Goal: Book appointment/travel/reservation

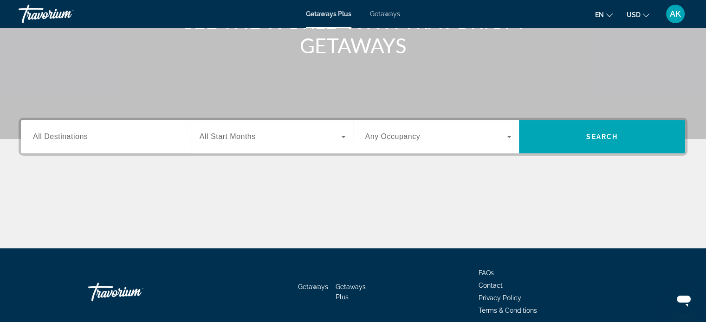
click at [143, 135] on input "Destination All Destinations" at bounding box center [106, 137] width 147 height 11
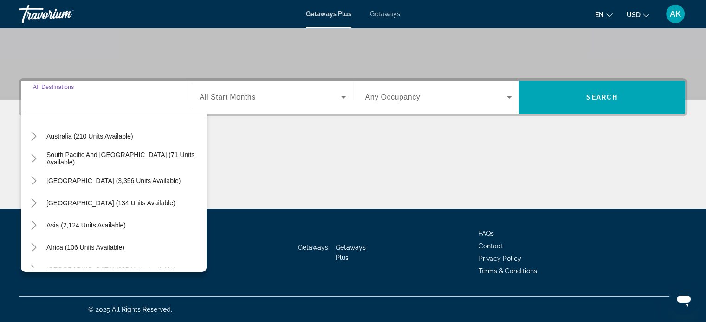
scroll to position [139, 0]
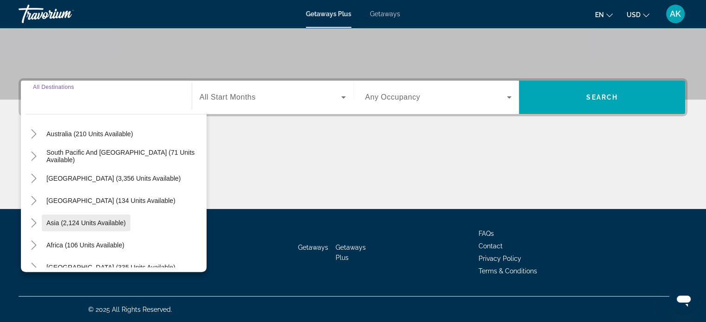
click at [104, 224] on span "Asia (2,124 units available)" at bounding box center [85, 222] width 79 height 7
type input "**********"
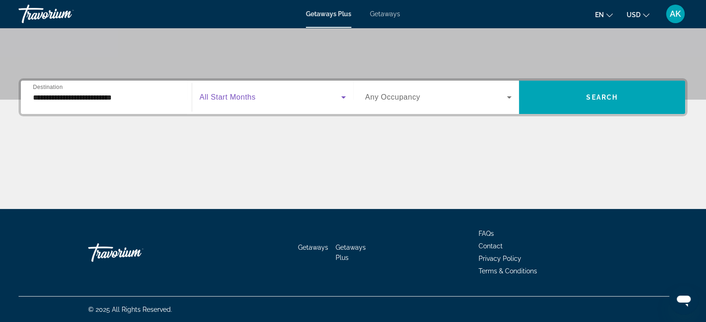
click at [275, 98] on span "Search widget" at bounding box center [269, 97] width 141 height 11
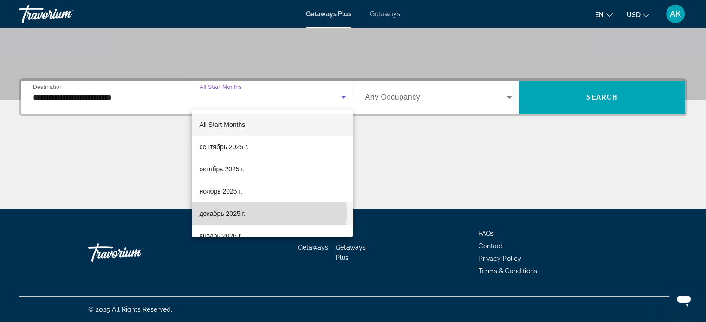
click at [250, 213] on mat-option "декабрь 2025 г." at bounding box center [272, 214] width 161 height 22
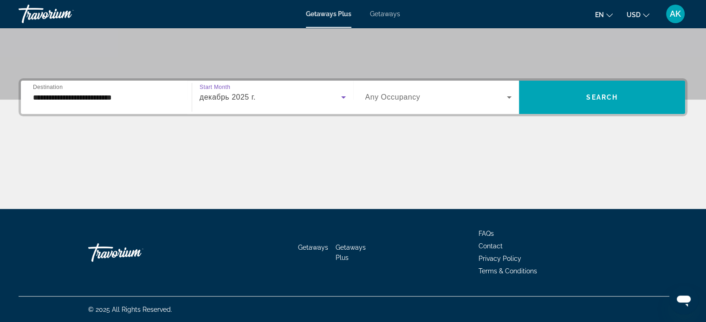
click at [437, 90] on div "Search widget" at bounding box center [438, 97] width 147 height 26
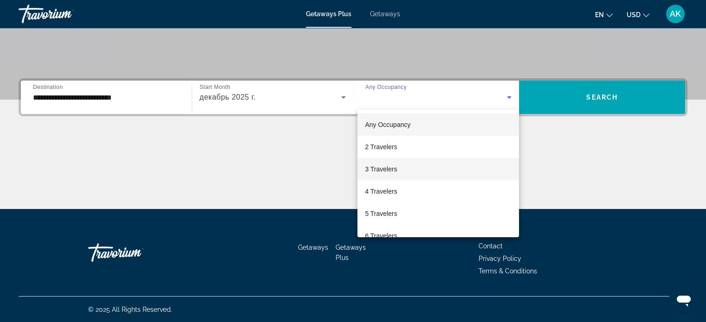
click at [394, 169] on span "3 Travelers" at bounding box center [381, 169] width 32 height 11
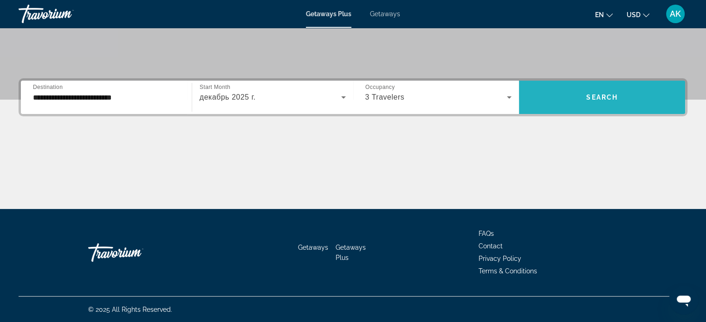
click at [608, 91] on span "Search widget" at bounding box center [602, 97] width 166 height 22
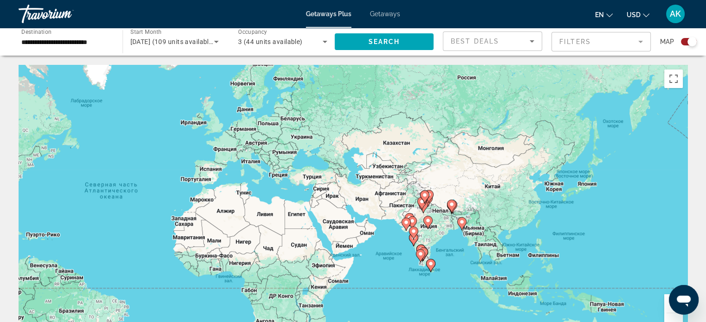
drag, startPoint x: 484, startPoint y: 198, endPoint x: 286, endPoint y: 200, distance: 198.5
click at [286, 200] on div "Чтобы активировать перетаскивание с помощью клавиатуры, нажмите Alt + Ввод. Пос…" at bounding box center [353, 204] width 668 height 278
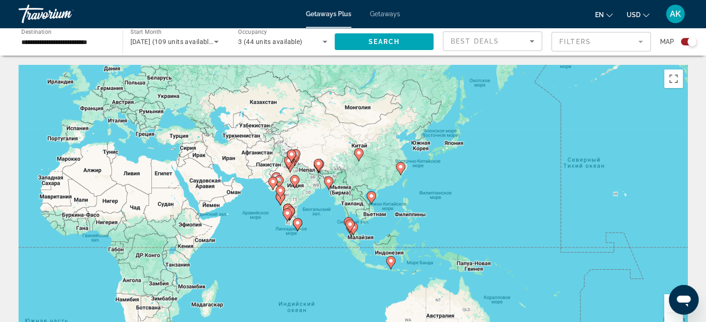
drag, startPoint x: 479, startPoint y: 238, endPoint x: 364, endPoint y: 197, distance: 122.1
click at [364, 197] on div "Чтобы активировать перетаскивание с помощью клавиатуры, нажмите Alt + Ввод. Пос…" at bounding box center [353, 204] width 668 height 278
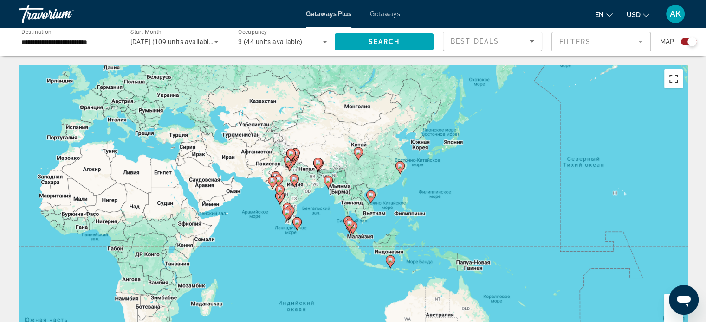
click at [672, 79] on button "Включить полноэкранный режим" at bounding box center [673, 79] width 19 height 19
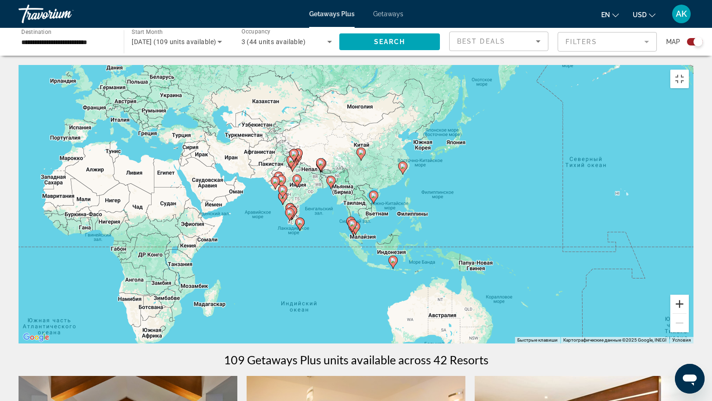
click at [689, 313] on button "Увеличить" at bounding box center [680, 304] width 19 height 19
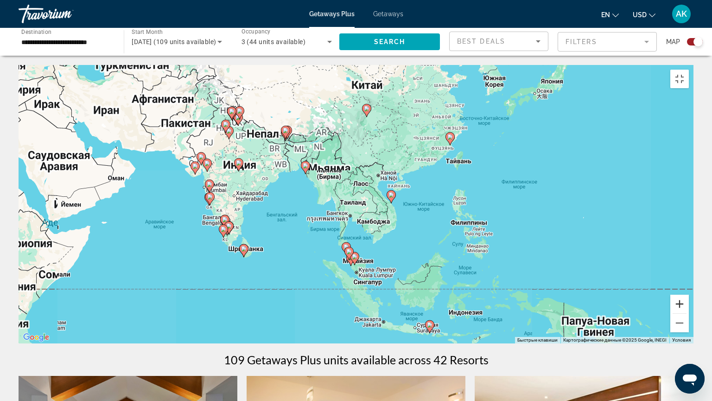
click at [689, 313] on button "Увеличить" at bounding box center [680, 304] width 19 height 19
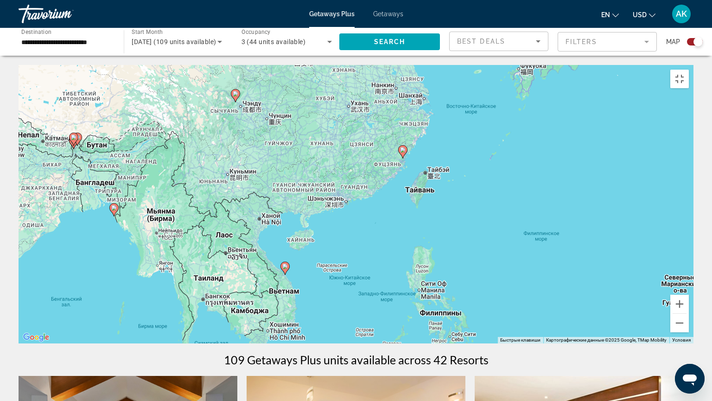
drag, startPoint x: 421, startPoint y: 293, endPoint x: 283, endPoint y: 360, distance: 153.7
click at [282, 322] on div "Чтобы активировать перетаскивание с помощью клавиатуры, нажмите Alt + Ввод. Пос…" at bounding box center [356, 204] width 675 height 278
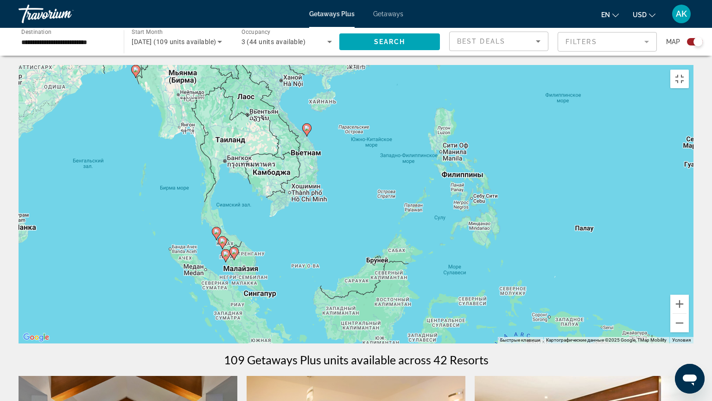
drag, startPoint x: 337, startPoint y: 314, endPoint x: 356, endPoint y: 174, distance: 141.0
click at [356, 174] on div "Чтобы активировать перетаскивание с помощью клавиатуры, нажмите Alt + Ввод. Пос…" at bounding box center [356, 204] width 675 height 278
click at [689, 313] on button "Увеличить" at bounding box center [680, 304] width 19 height 19
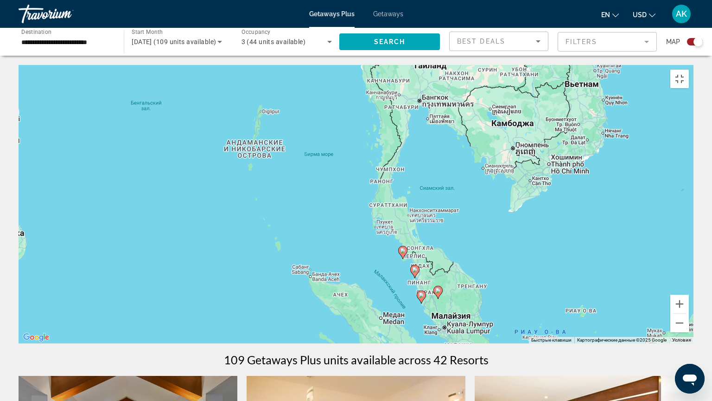
drag, startPoint x: 208, startPoint y: 291, endPoint x: 535, endPoint y: 274, distance: 327.5
click at [535, 274] on div "Чтобы активировать перетаскивание с помощью клавиатуры, нажмите Alt + Ввод. Пос…" at bounding box center [356, 204] width 675 height 278
click at [689, 313] on button "Увеличить" at bounding box center [680, 304] width 19 height 19
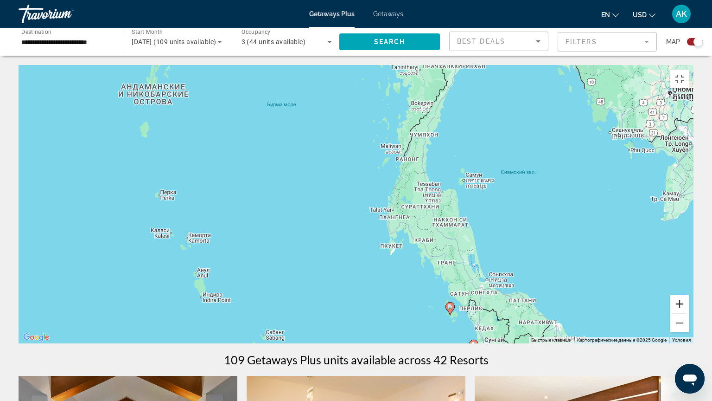
click at [689, 313] on button "Увеличить" at bounding box center [680, 304] width 19 height 19
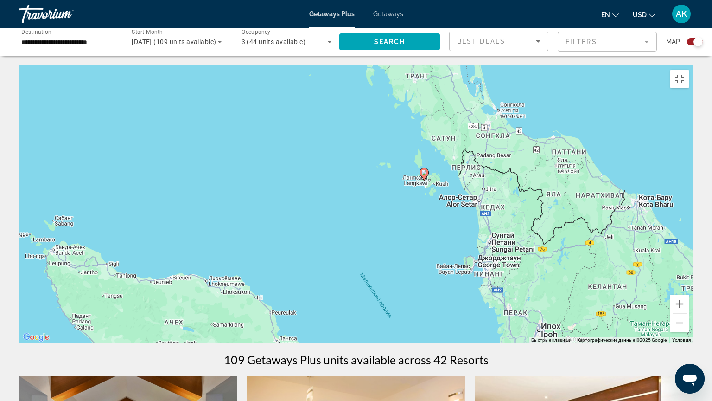
drag, startPoint x: 605, startPoint y: 349, endPoint x: 490, endPoint y: 117, distance: 258.7
click at [490, 117] on div "Чтобы активировать перетаскивание с помощью клавиатуры, нажмите Alt + Ввод. Пос…" at bounding box center [356, 204] width 675 height 278
click at [425, 170] on image "Main content" at bounding box center [425, 173] width 6 height 6
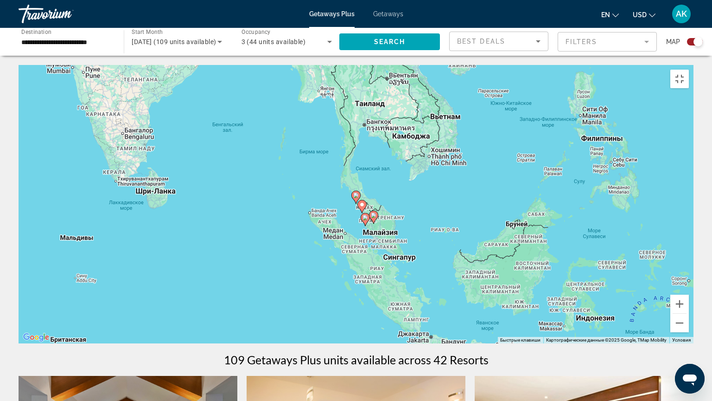
click at [355, 193] on image "Main content" at bounding box center [356, 196] width 6 height 6
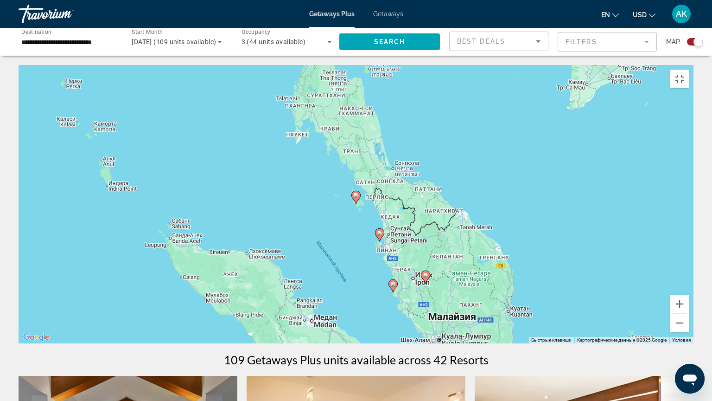
click at [354, 193] on image "Main content" at bounding box center [356, 196] width 6 height 6
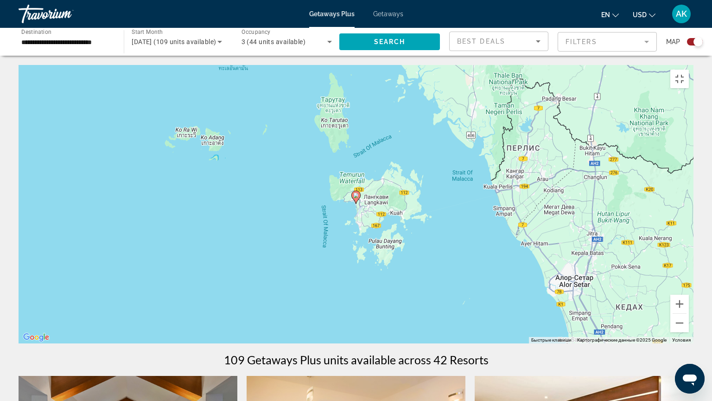
click at [354, 193] on image "Main content" at bounding box center [356, 196] width 6 height 6
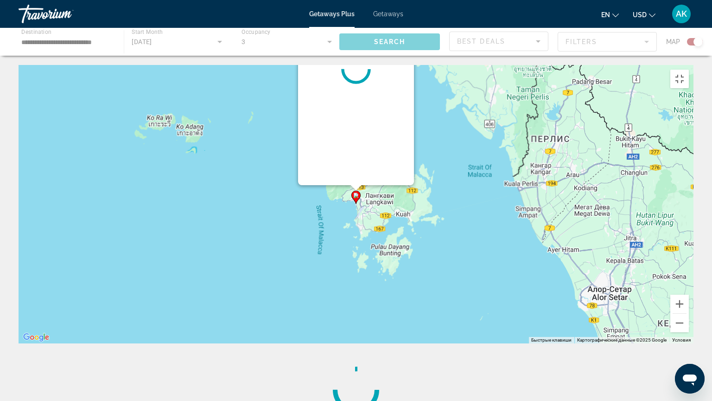
click at [356, 204] on div "Чтобы активировать перетаскивание с помощью клавиатуры, нажмите Alt + Ввод. Пос…" at bounding box center [693, 204] width 675 height 0
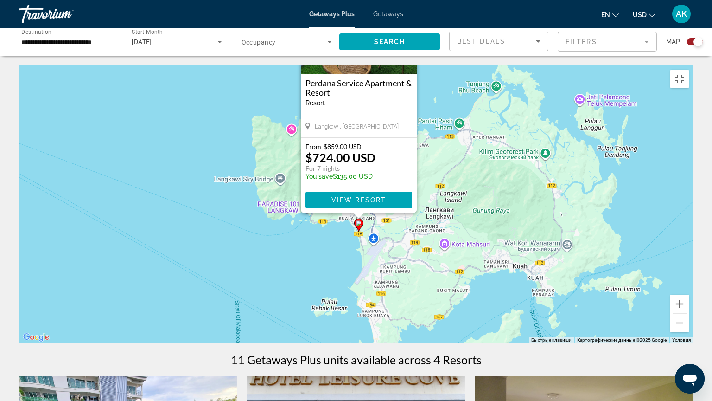
click at [268, 245] on div "Чтобы активировать перетаскивание с помощью клавиатуры, нажмите Alt + Ввод. Пос…" at bounding box center [356, 204] width 675 height 278
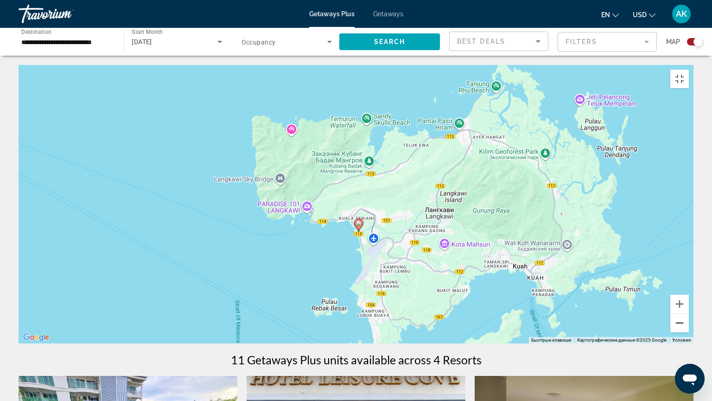
click at [689, 322] on button "Уменьшить" at bounding box center [680, 323] width 19 height 19
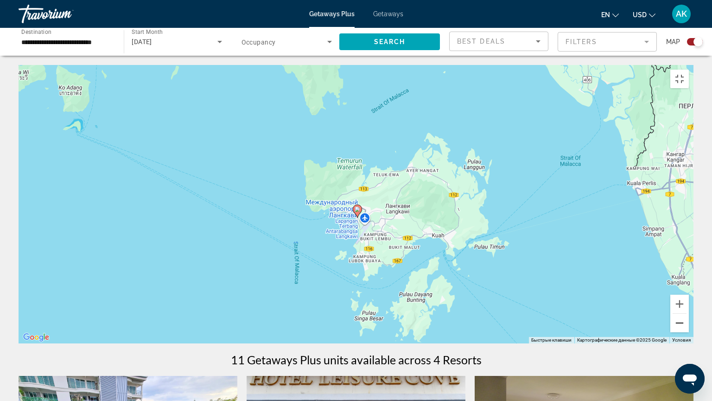
click at [689, 322] on button "Уменьшить" at bounding box center [680, 323] width 19 height 19
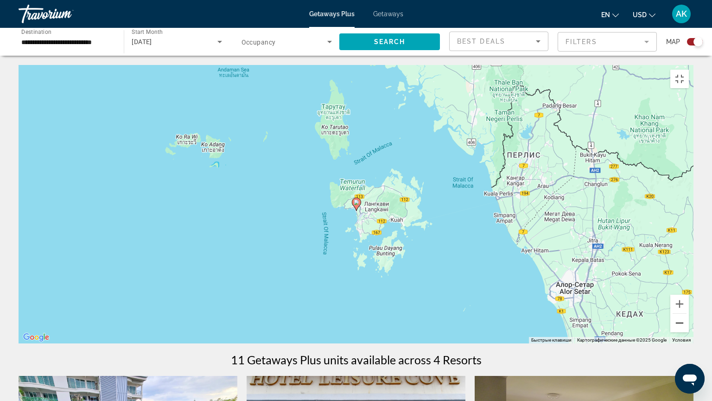
click at [689, 322] on button "Уменьшить" at bounding box center [680, 323] width 19 height 19
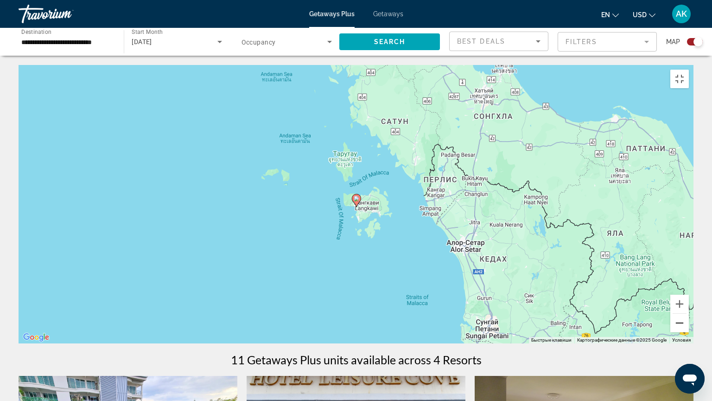
click at [689, 322] on button "Уменьшить" at bounding box center [680, 323] width 19 height 19
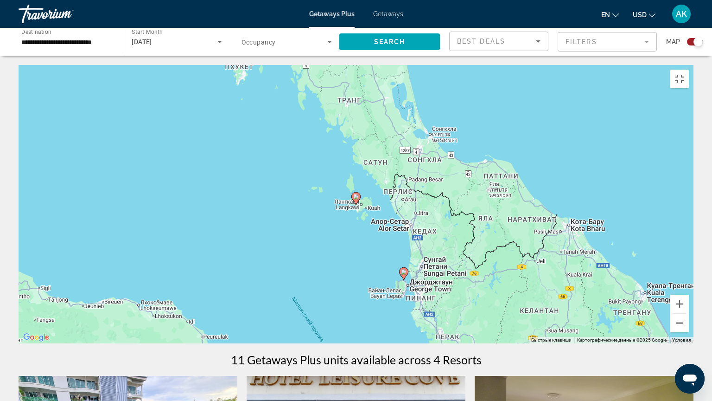
click at [689, 322] on button "Уменьшить" at bounding box center [680, 323] width 19 height 19
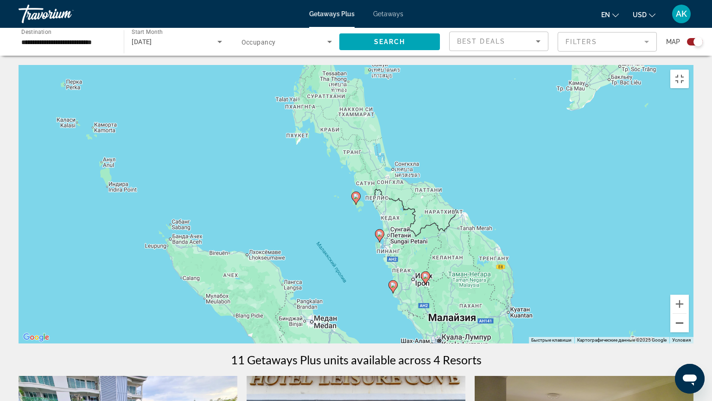
click at [689, 322] on button "Уменьшить" at bounding box center [680, 323] width 19 height 19
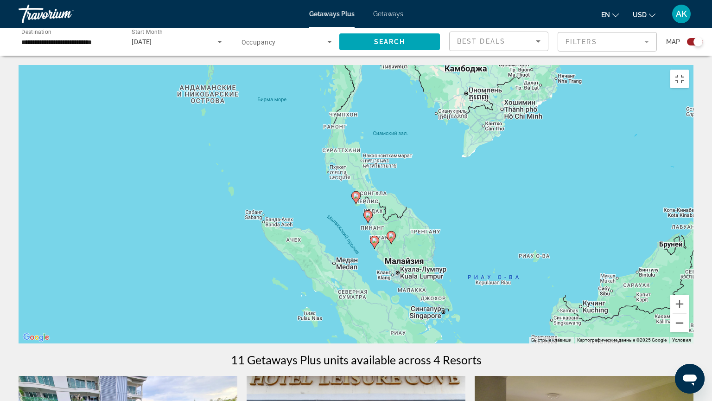
click at [689, 322] on button "Уменьшить" at bounding box center [680, 323] width 19 height 19
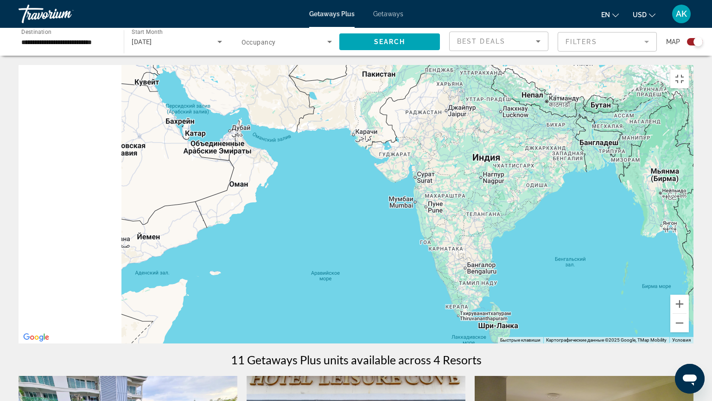
drag, startPoint x: 354, startPoint y: 129, endPoint x: 712, endPoint y: 260, distance: 380.8
click at [694, 260] on div "Чтобы активировать перетаскивание с помощью клавиатуры, нажмите Alt + Ввод. Пос…" at bounding box center [356, 204] width 675 height 278
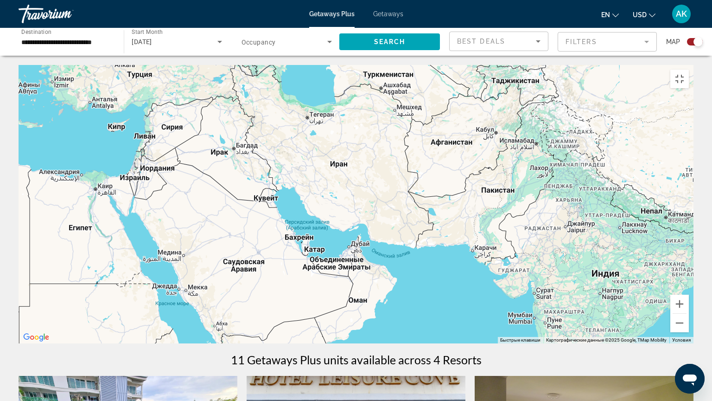
drag, startPoint x: 357, startPoint y: 193, endPoint x: 467, endPoint y: 304, distance: 156.5
click at [458, 306] on div "Чтобы активировать перетаскивание с помощью клавиатуры, нажмите Alt + Ввод. Пос…" at bounding box center [356, 204] width 675 height 278
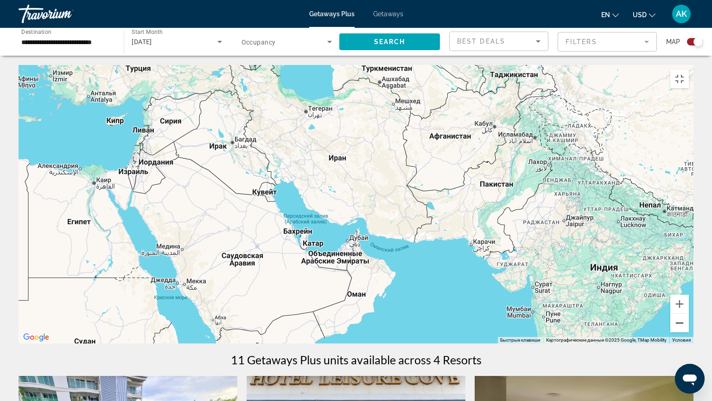
click at [689, 322] on button "Уменьшить" at bounding box center [680, 323] width 19 height 19
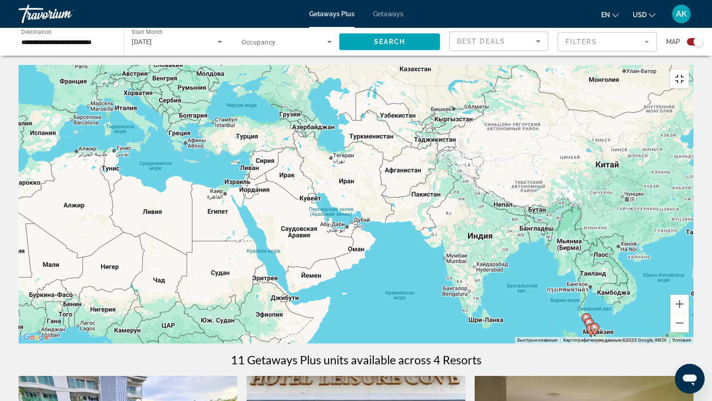
click at [689, 70] on button "Включить полноэкранный режим" at bounding box center [680, 79] width 19 height 19
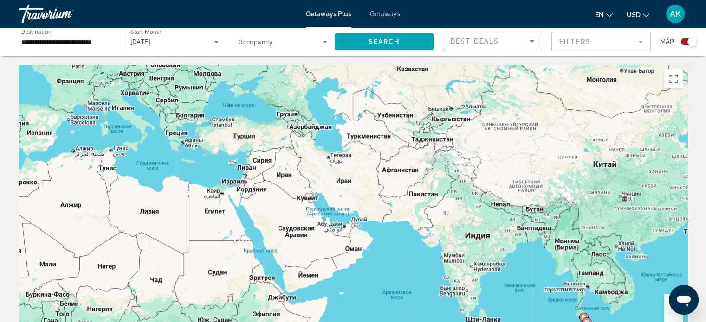
click at [89, 42] on input "**********" at bounding box center [65, 42] width 89 height 11
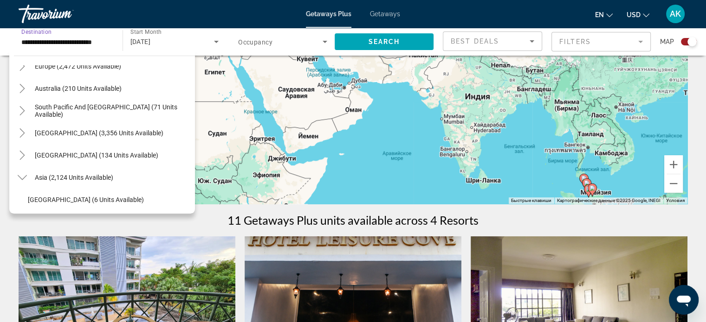
scroll to position [117, 0]
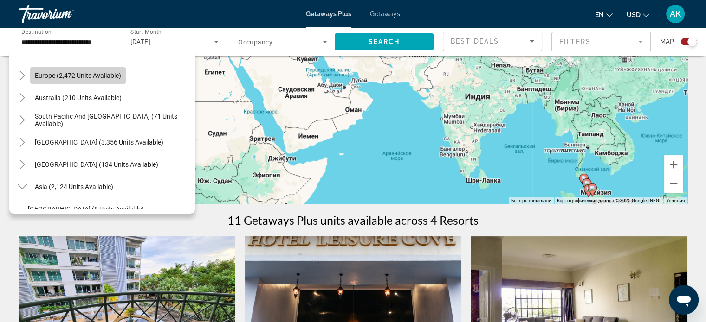
click at [111, 77] on span "Europe (2,472 units available)" at bounding box center [78, 75] width 86 height 7
type input "**********"
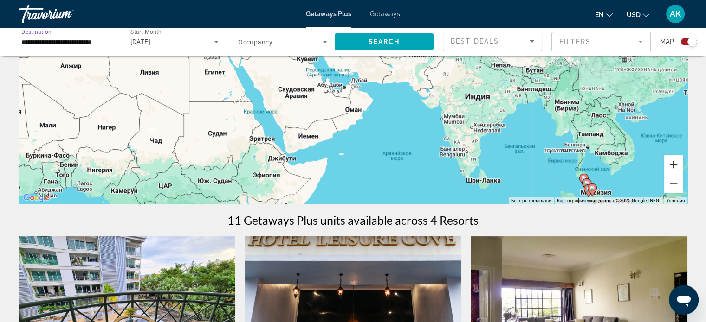
click at [674, 162] on button "Увеличить" at bounding box center [673, 164] width 19 height 19
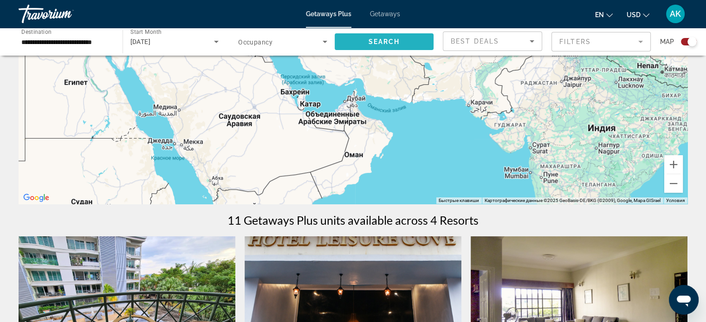
click at [388, 36] on span "Search widget" at bounding box center [383, 42] width 99 height 22
